Goal: Entertainment & Leisure: Browse casually

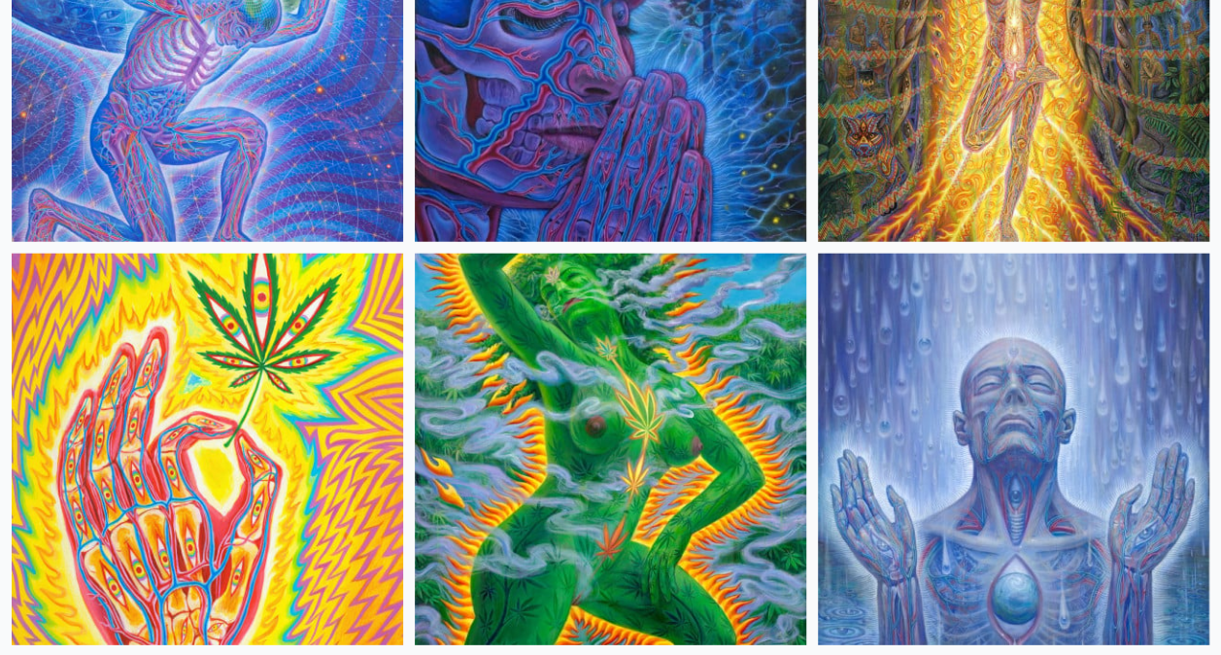
scroll to position [2434, 0]
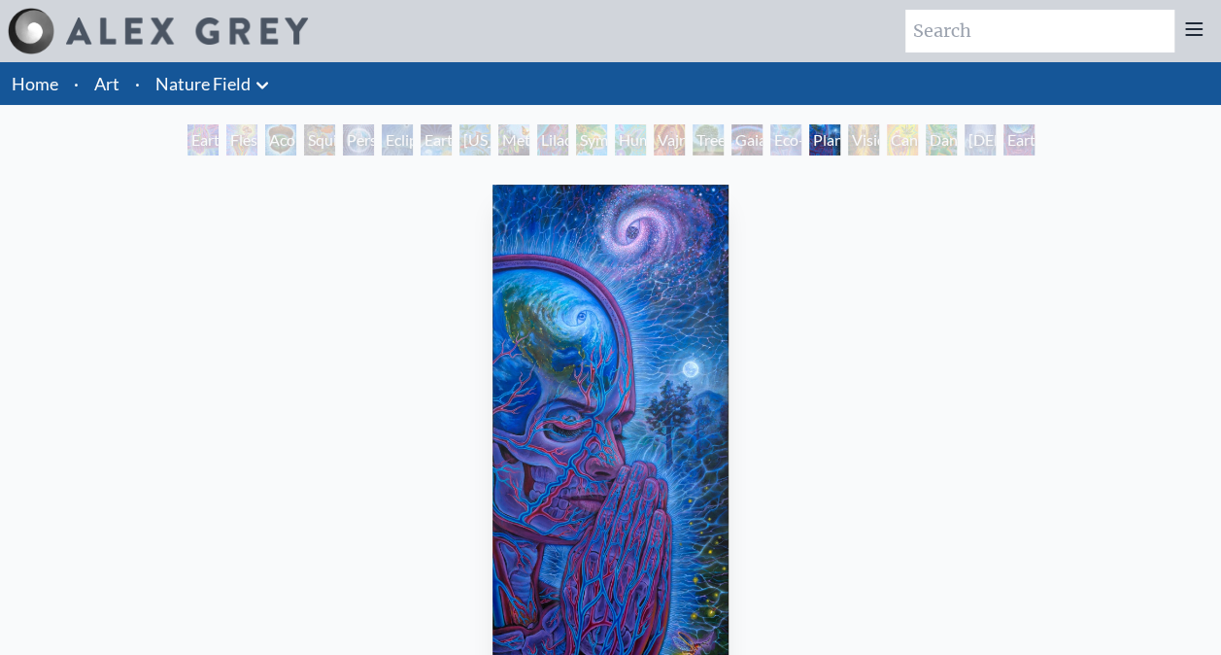
click at [586, 321] on img "17 / 22" at bounding box center [610, 446] width 237 height 523
